Goal: Task Accomplishment & Management: Use online tool/utility

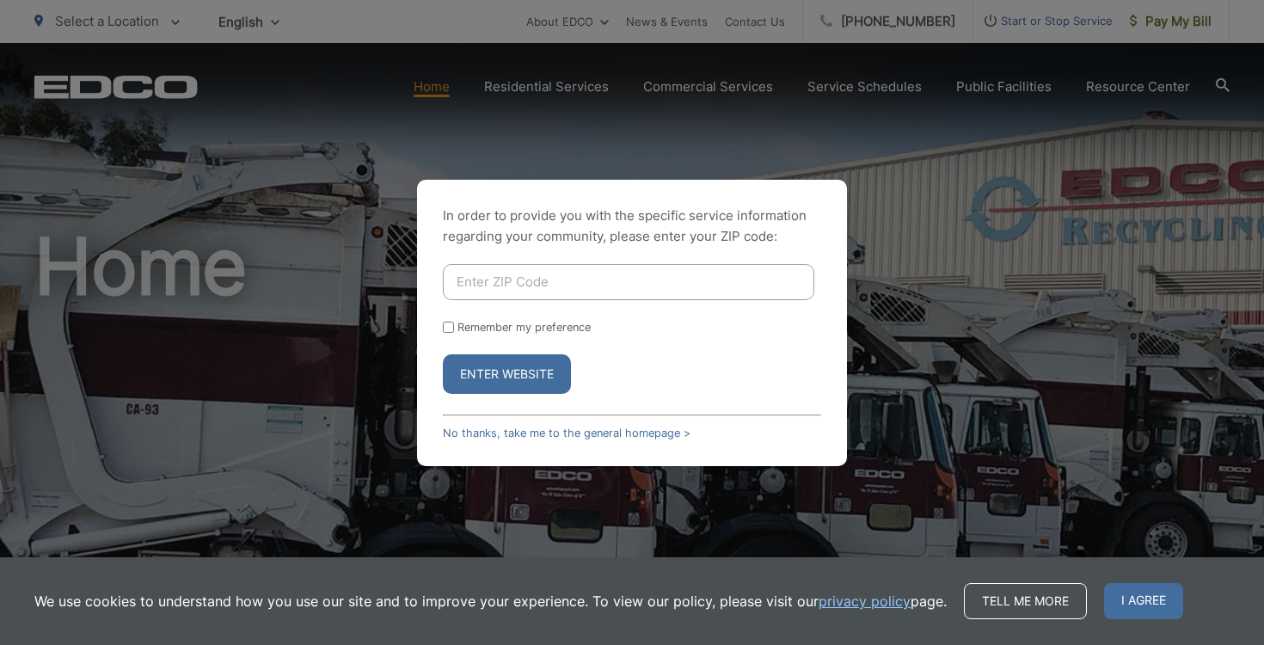
click at [589, 276] on input "Enter ZIP Code" at bounding box center [628, 282] width 371 height 36
type input "92069"
click at [525, 376] on button "Enter Website" at bounding box center [507, 374] width 128 height 40
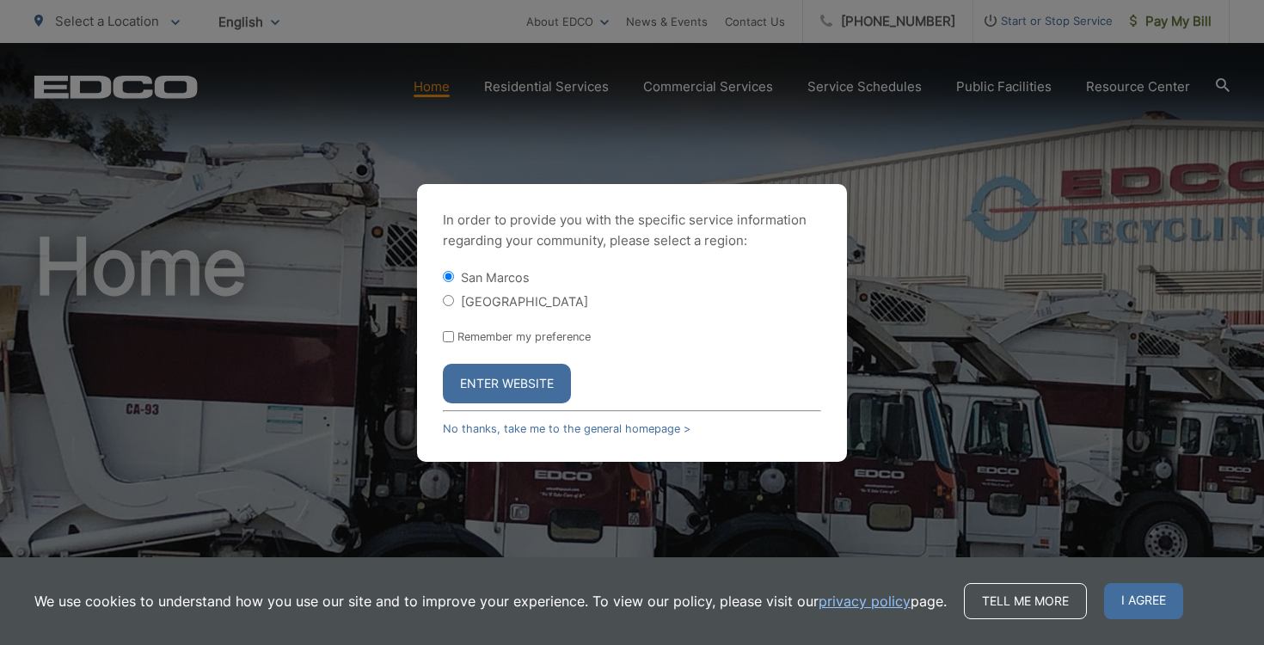
click at [533, 371] on button "Enter Website" at bounding box center [507, 384] width 128 height 40
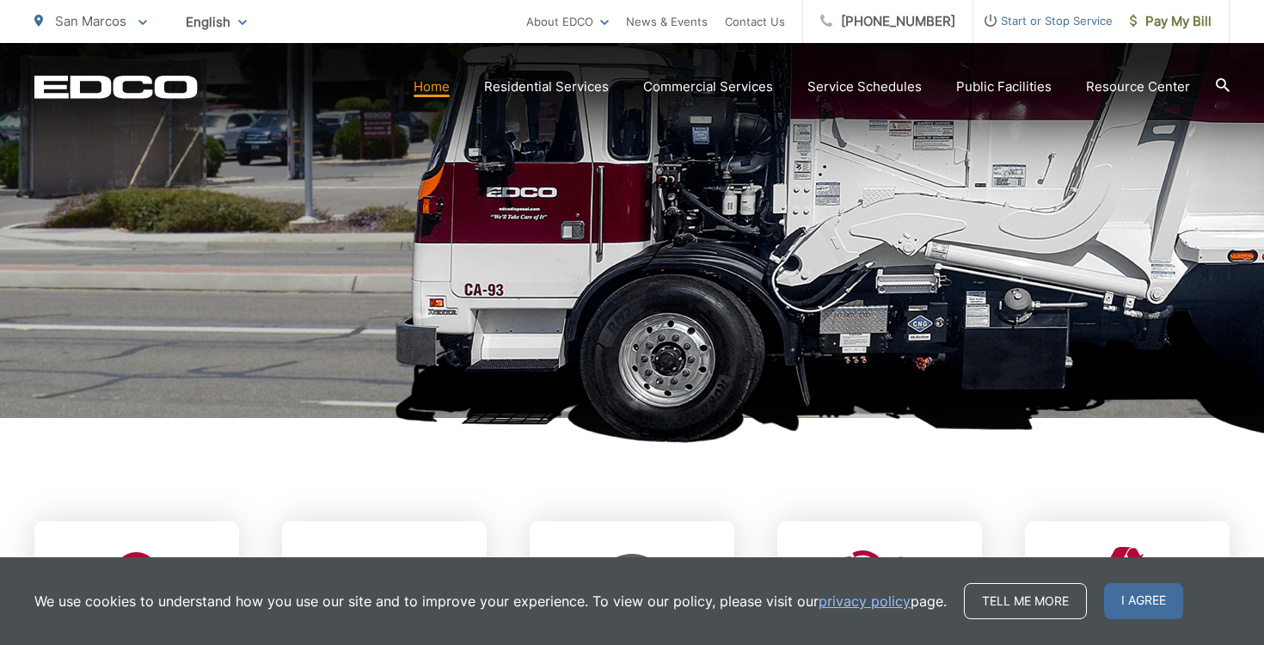
scroll to position [550, 0]
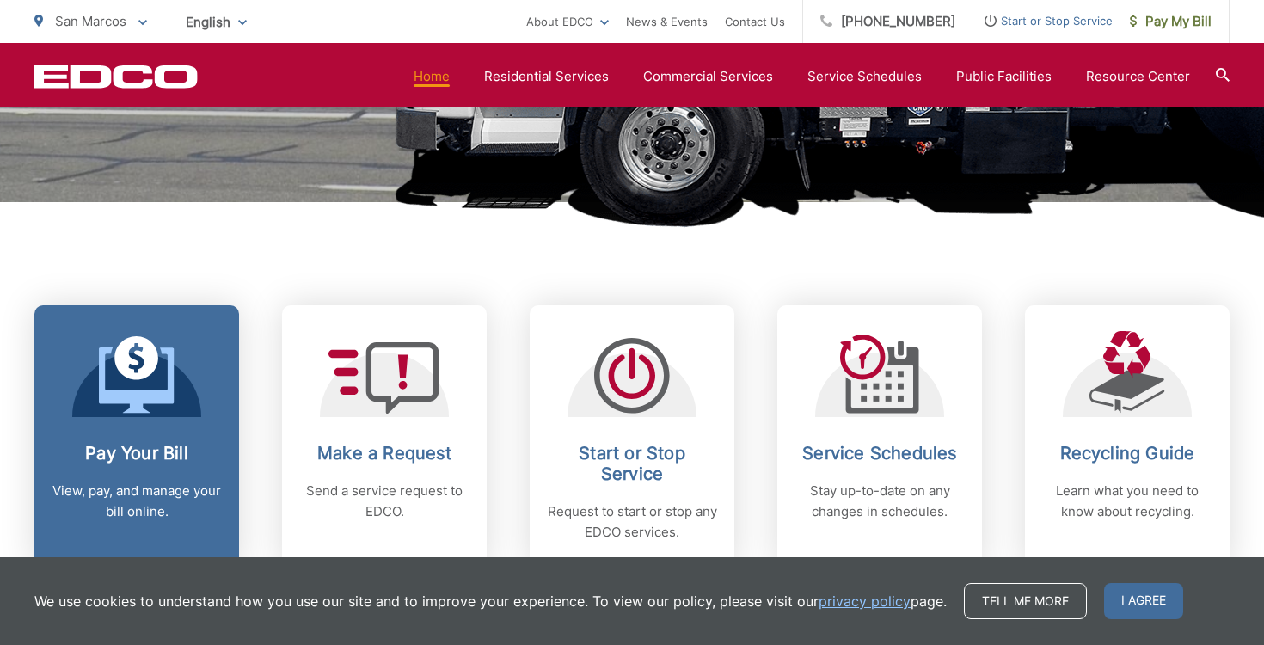
click at [162, 387] on icon at bounding box center [137, 374] width 76 height 77
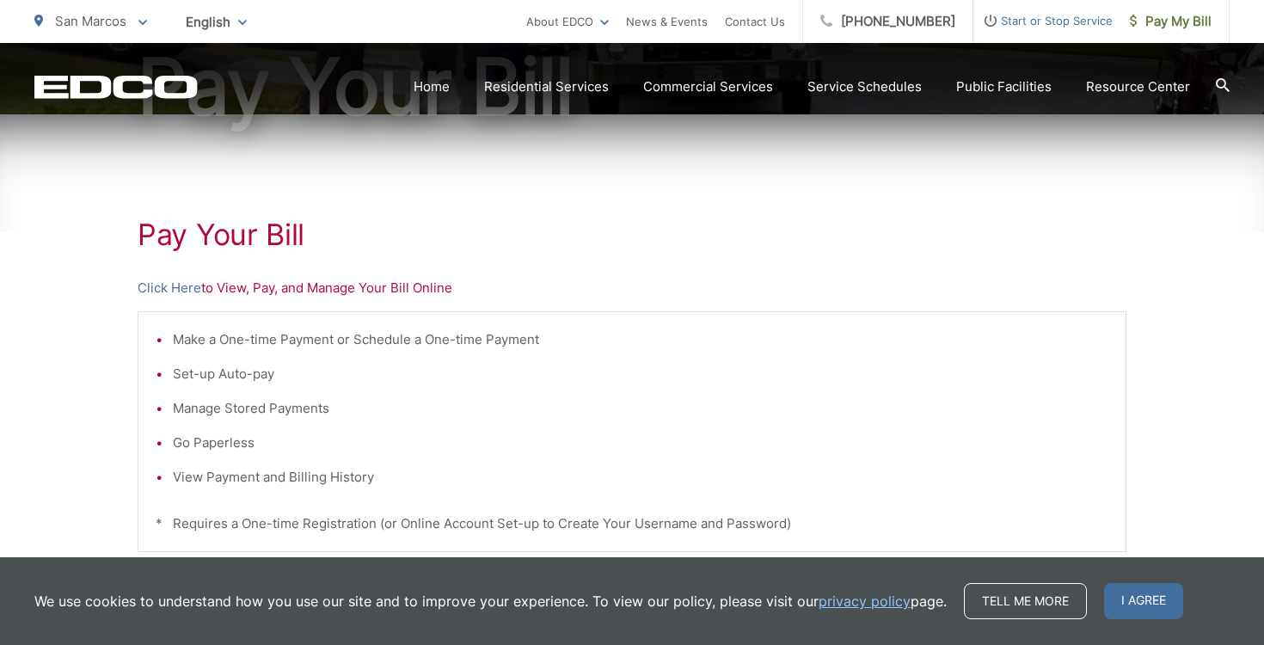
scroll to position [247, 0]
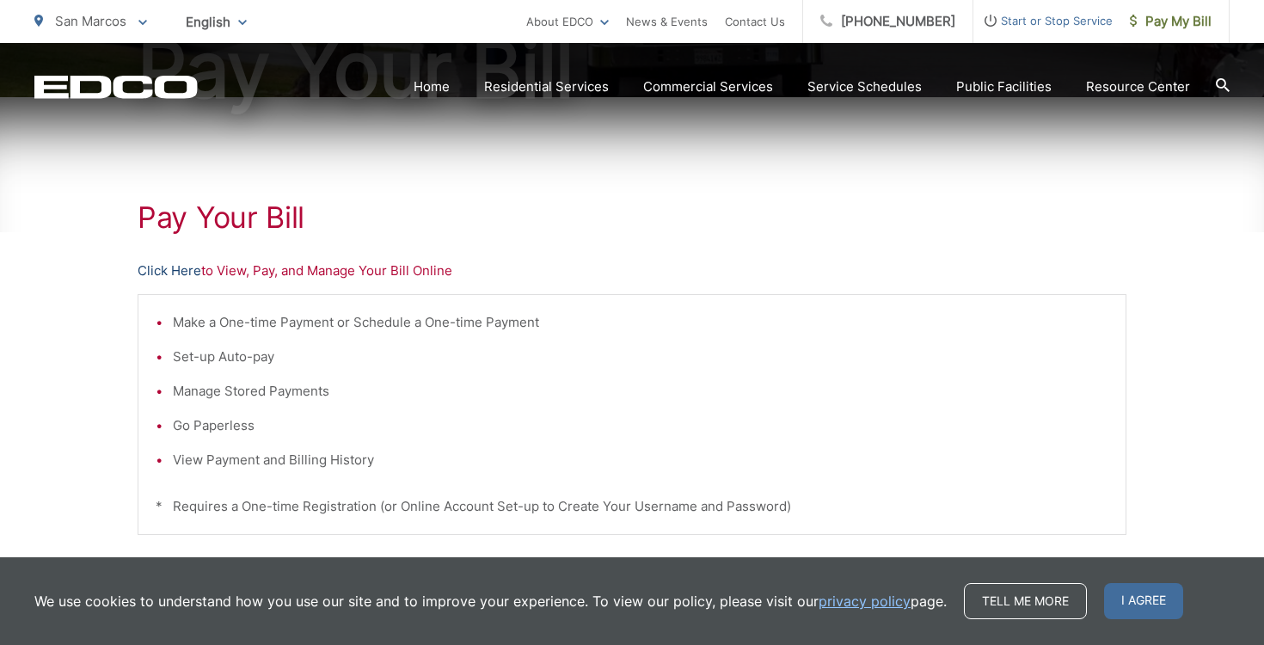
click at [164, 271] on link "Click Here" at bounding box center [170, 270] width 64 height 21
click at [173, 275] on link "Click Here" at bounding box center [170, 270] width 64 height 21
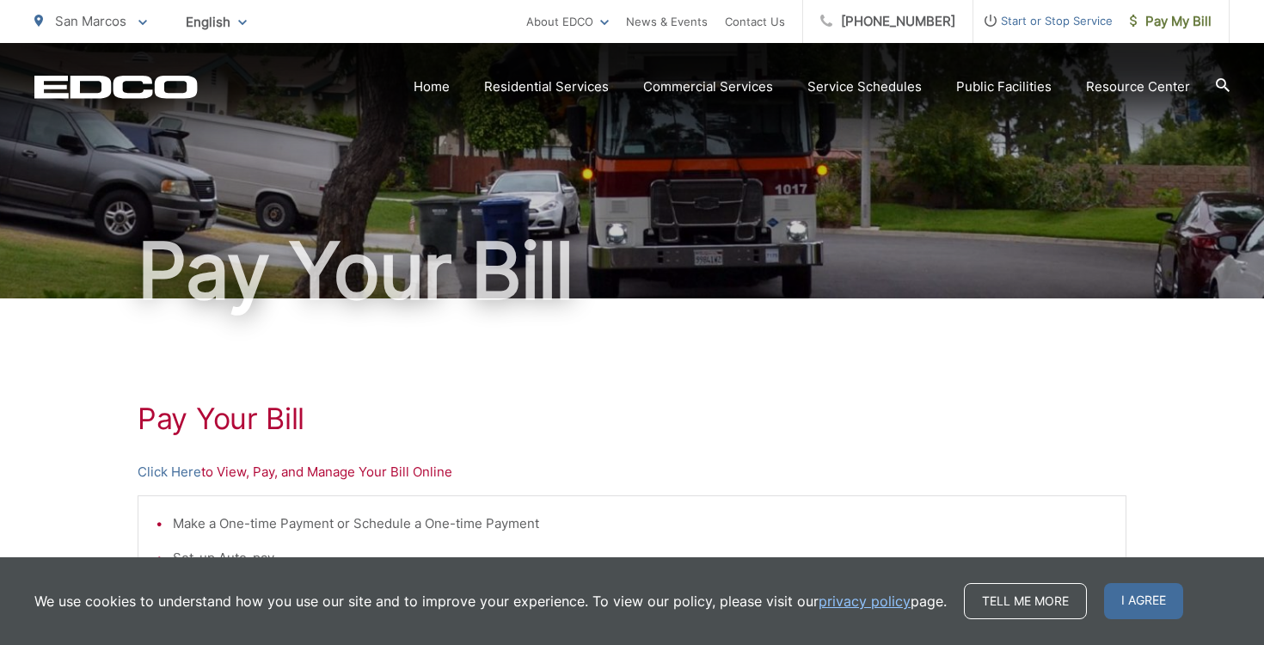
scroll to position [501, 0]
